Goal: Navigation & Orientation: Find specific page/section

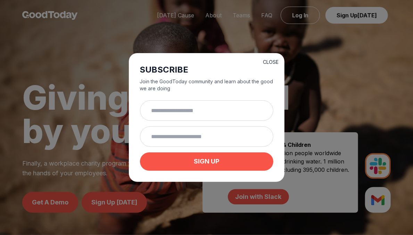
click at [270, 60] on button "CLOSE" at bounding box center [271, 62] width 16 height 7
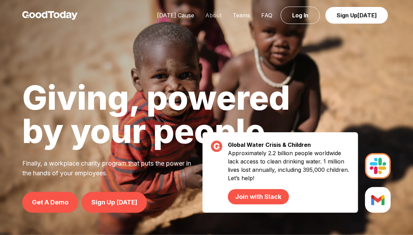
click at [215, 14] on link "About" at bounding box center [213, 15] width 27 height 7
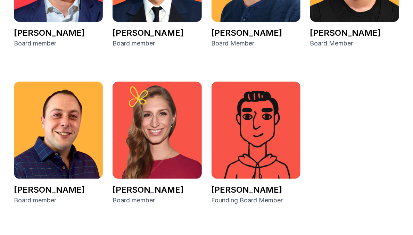
scroll to position [1424, 0]
